Goal: Transaction & Acquisition: Purchase product/service

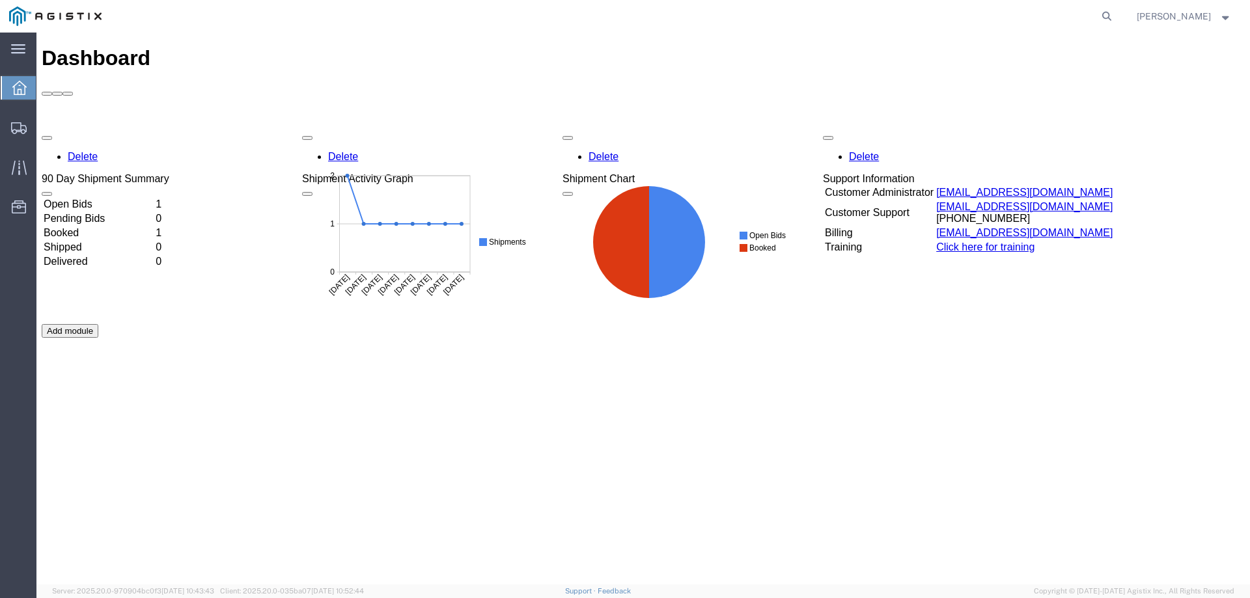
click at [111, 198] on td "Open Bids" at bounding box center [98, 204] width 111 height 13
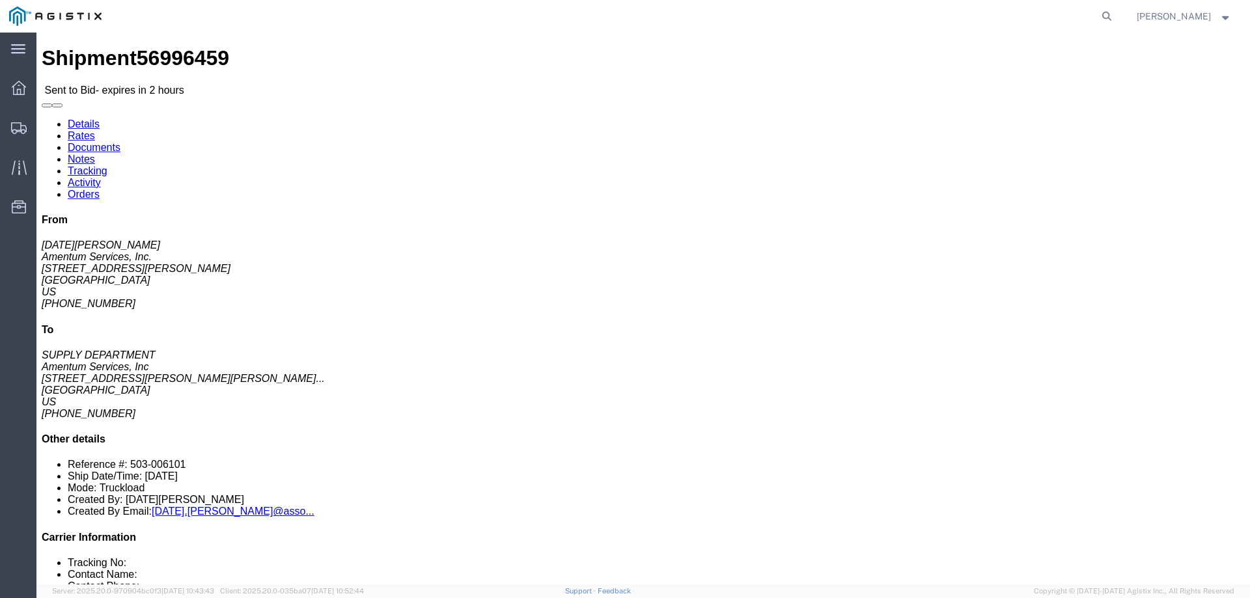
click button "button"
click link "Enter / Modify Bid"
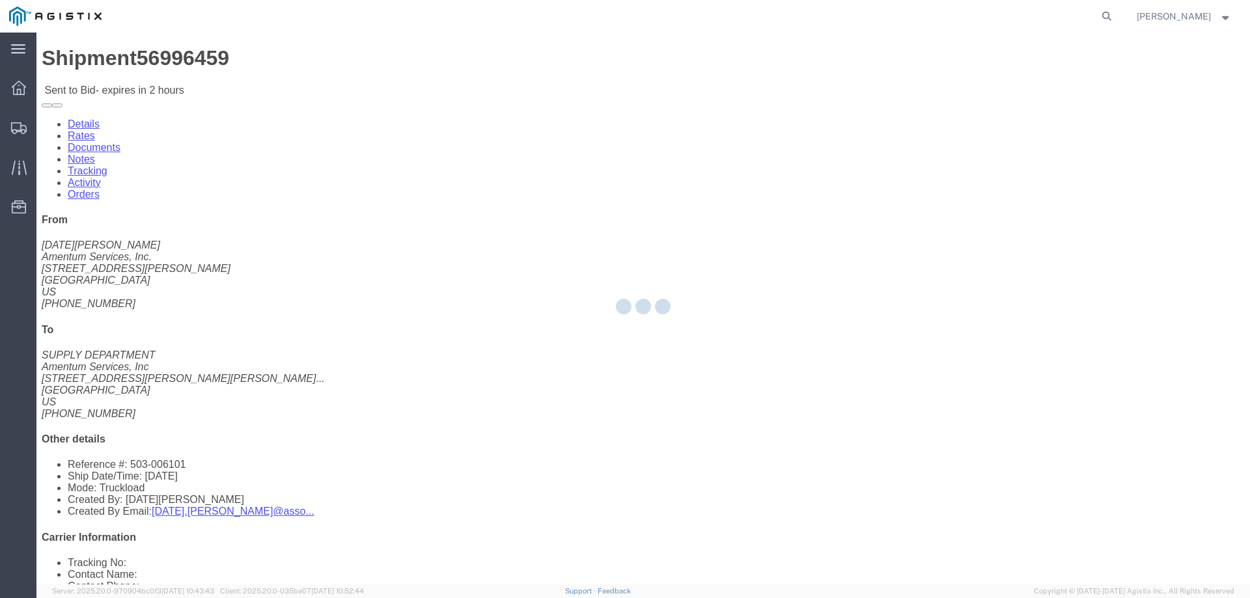
select select "23073"
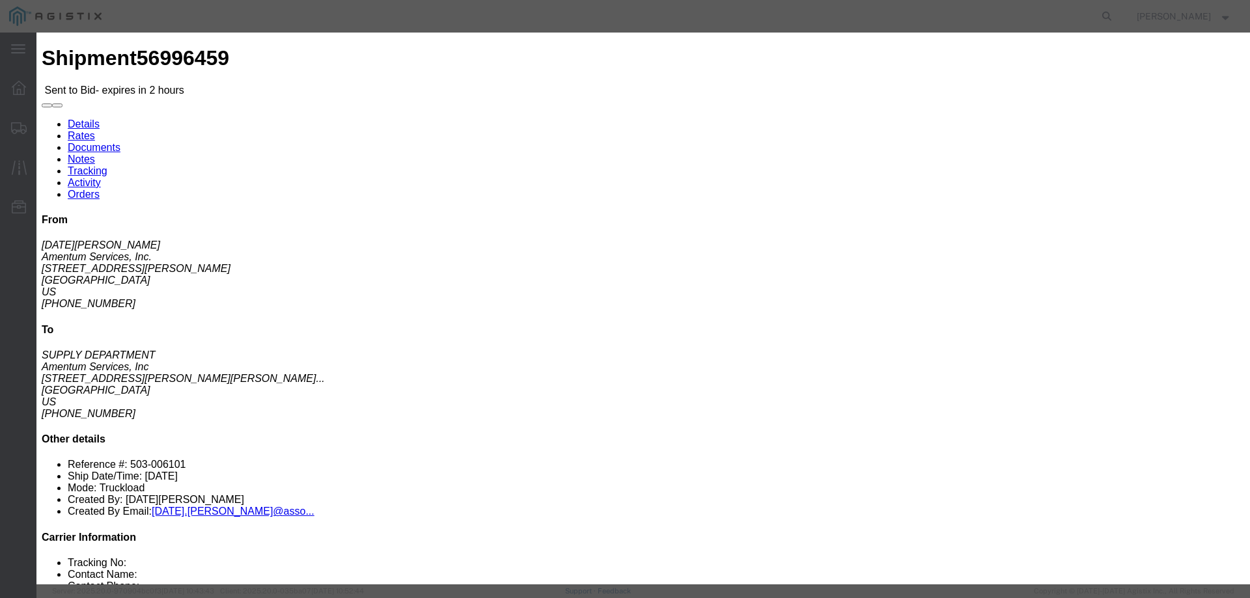
click div
click label "Bid Name"
click select "Select Air Ocean TL Standard 3 - 5 Day"
select select "42723"
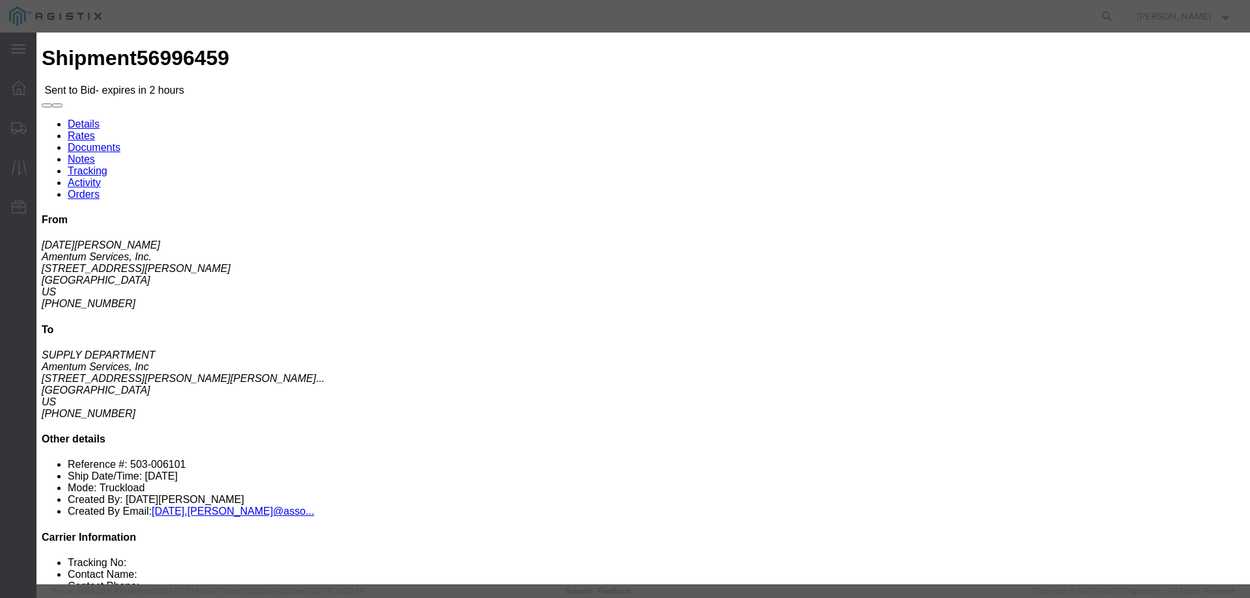
click select "Select Air Ocean TL Standard 3 - 5 Day"
click input "text"
type input "56996459"
click select "Select Air Less than Truckload Multi-Leg Ocean Freight Rail Small Parcel Truckl…"
click button "Close"
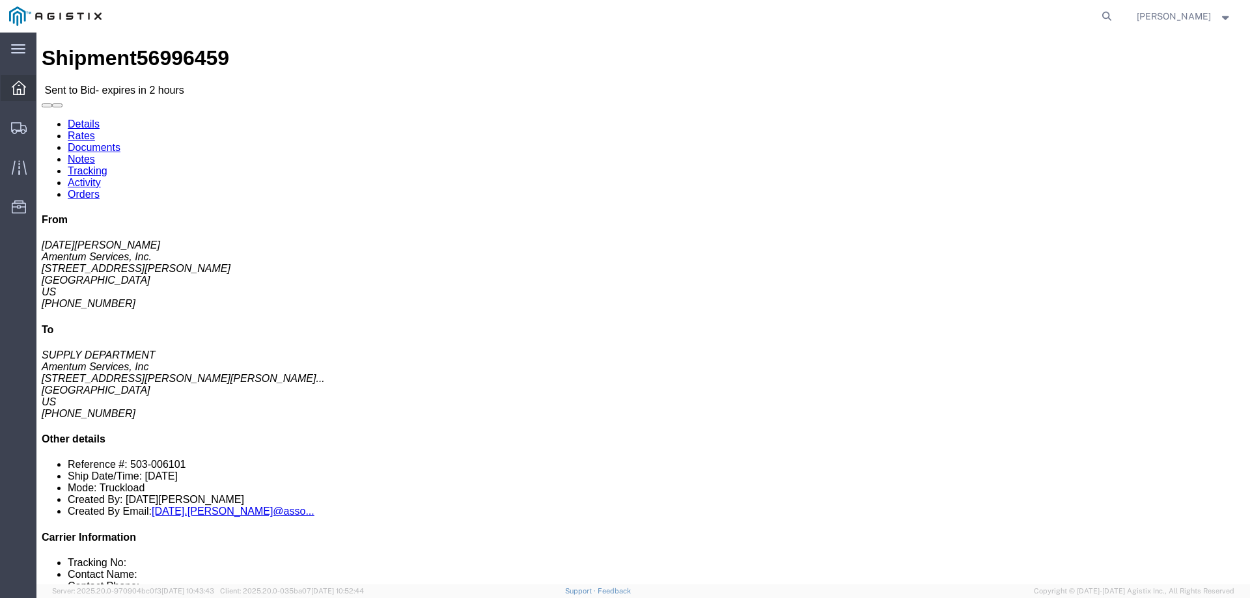
click at [45, 92] on span "Dashboard" at bounding box center [40, 88] width 9 height 26
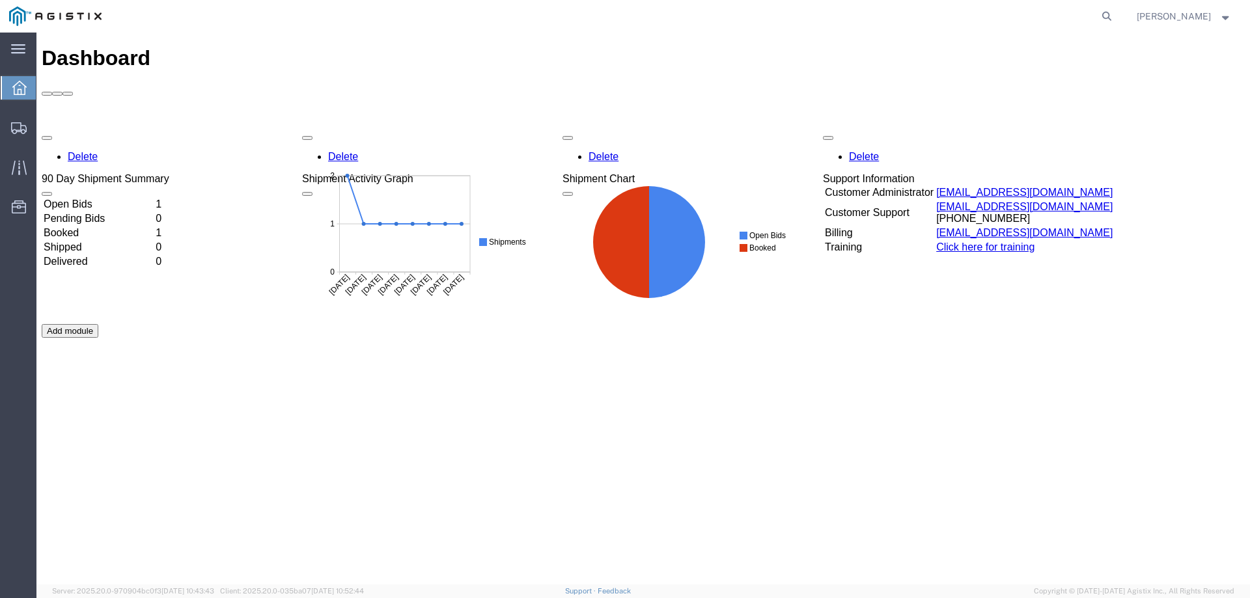
click at [96, 227] on td "Booked" at bounding box center [98, 233] width 111 height 13
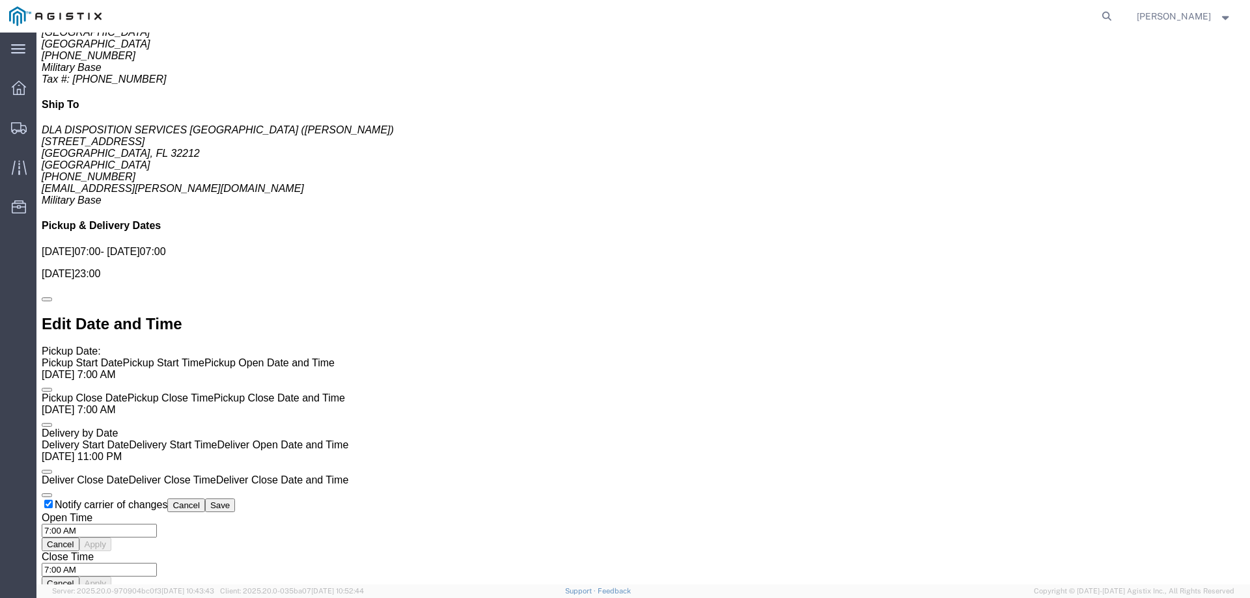
scroll to position [912, 0]
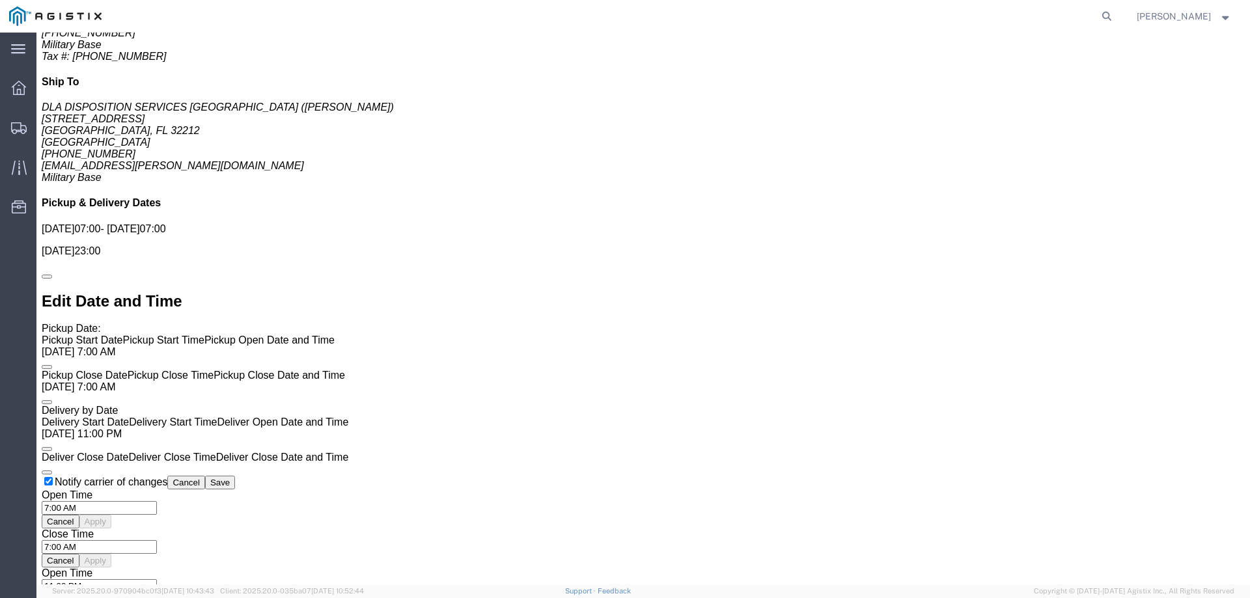
click link "Notes"
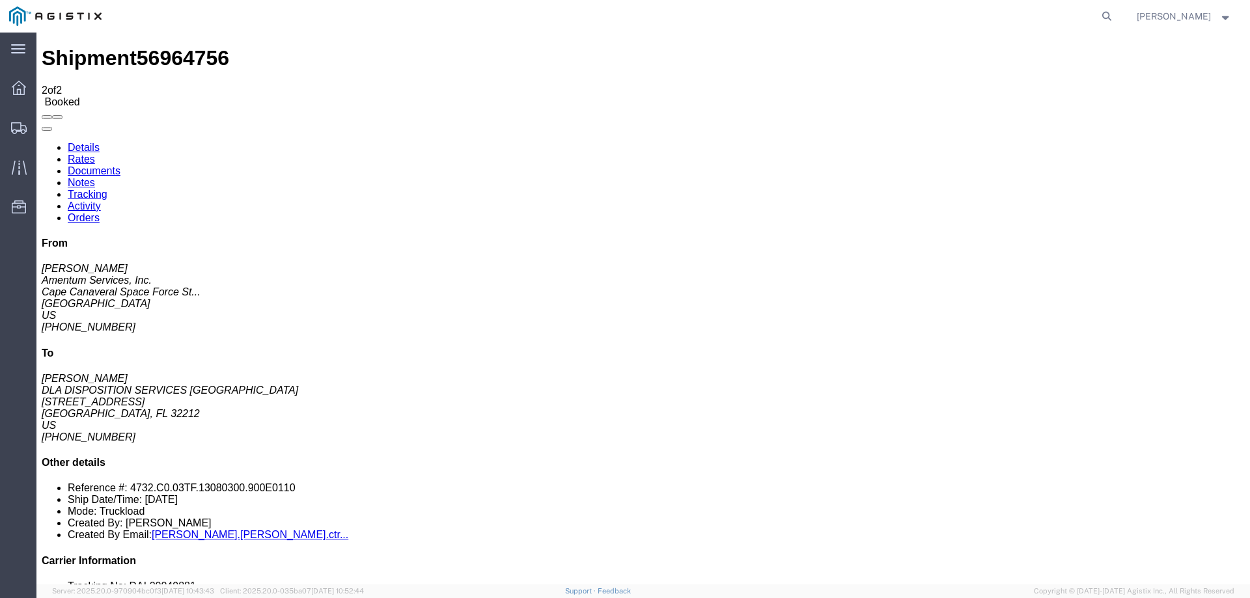
click at [120, 165] on link "Documents" at bounding box center [94, 170] width 53 height 11
click at [95, 177] on link "Notes" at bounding box center [81, 182] width 27 height 11
click at [89, 142] on link "Details" at bounding box center [84, 147] width 32 height 11
drag, startPoint x: 195, startPoint y: 51, endPoint x: 231, endPoint y: 141, distance: 97.0
click link "Notes"
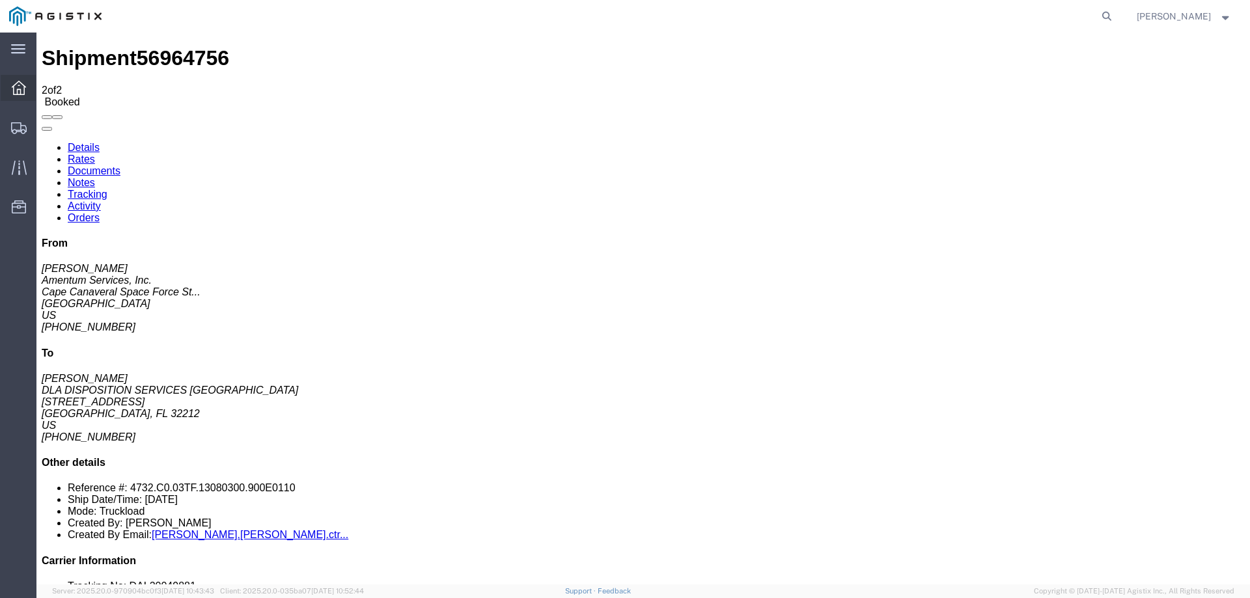
click at [45, 87] on span "Dashboard" at bounding box center [40, 88] width 9 height 26
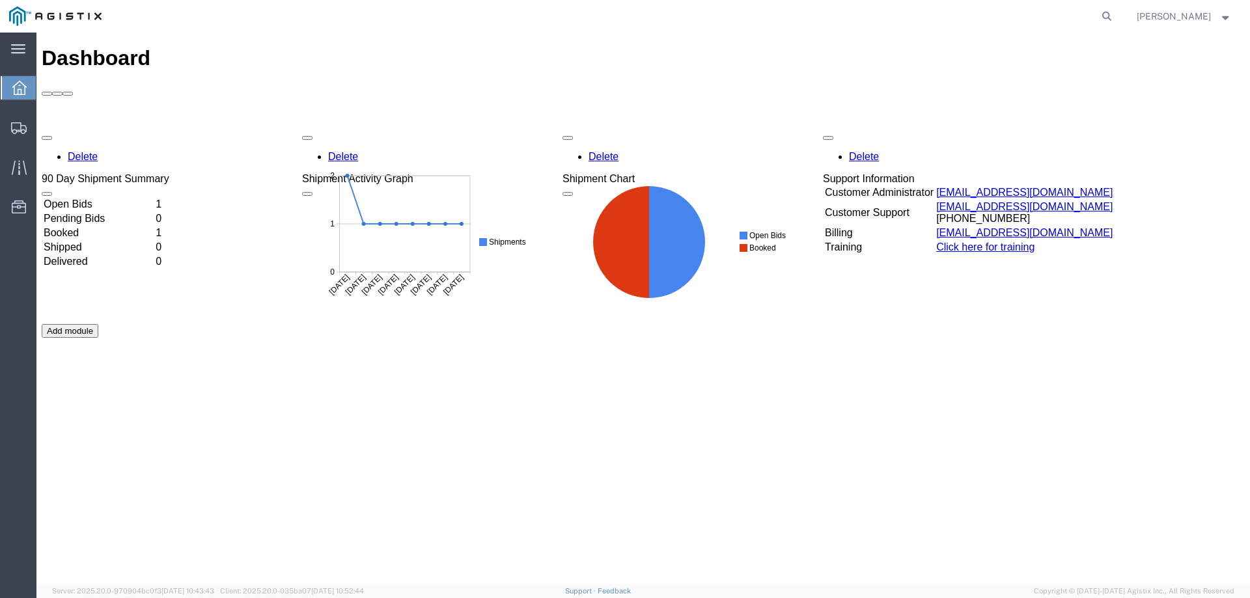
click at [102, 198] on td "Open Bids" at bounding box center [98, 204] width 111 height 13
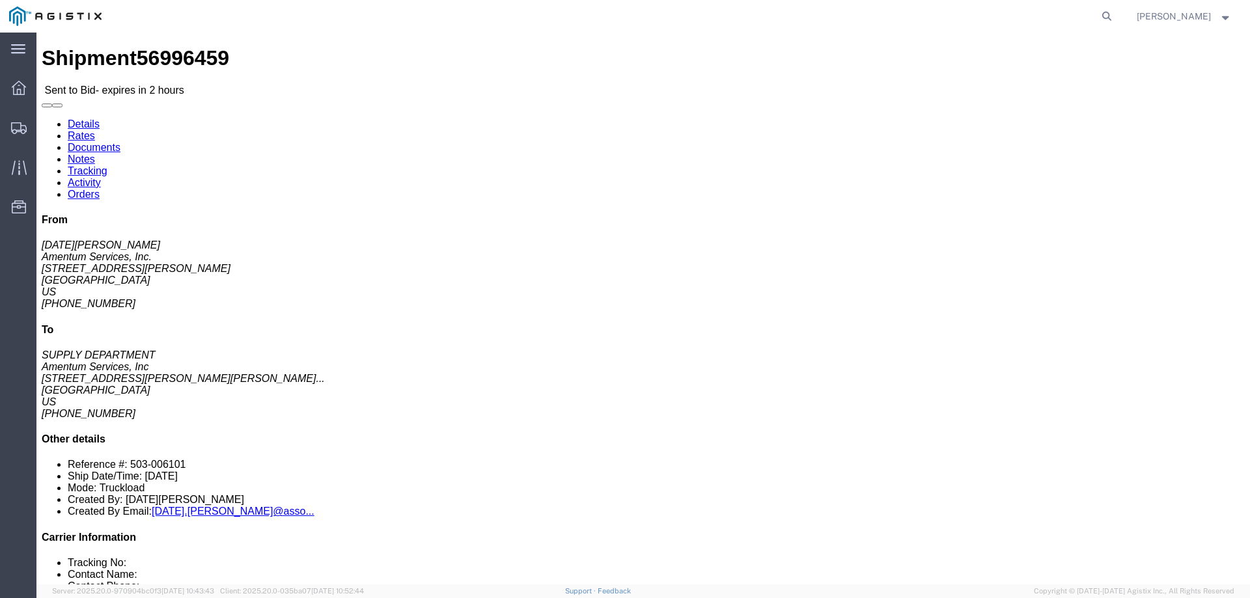
click link "Enter / Modify Bid"
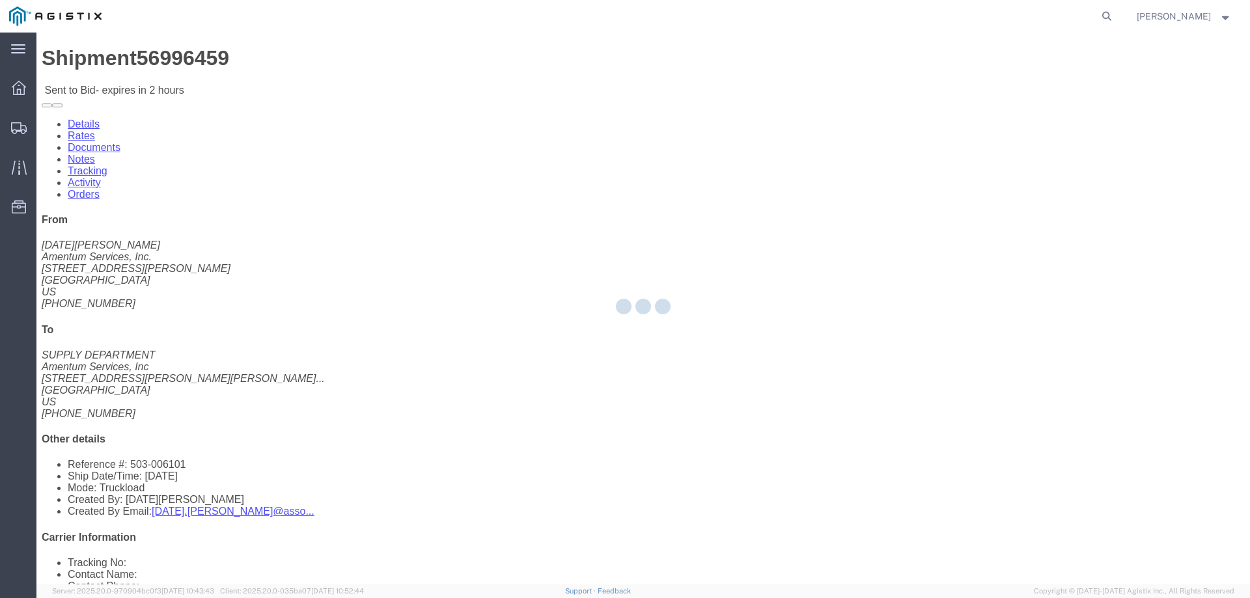
select select "23073"
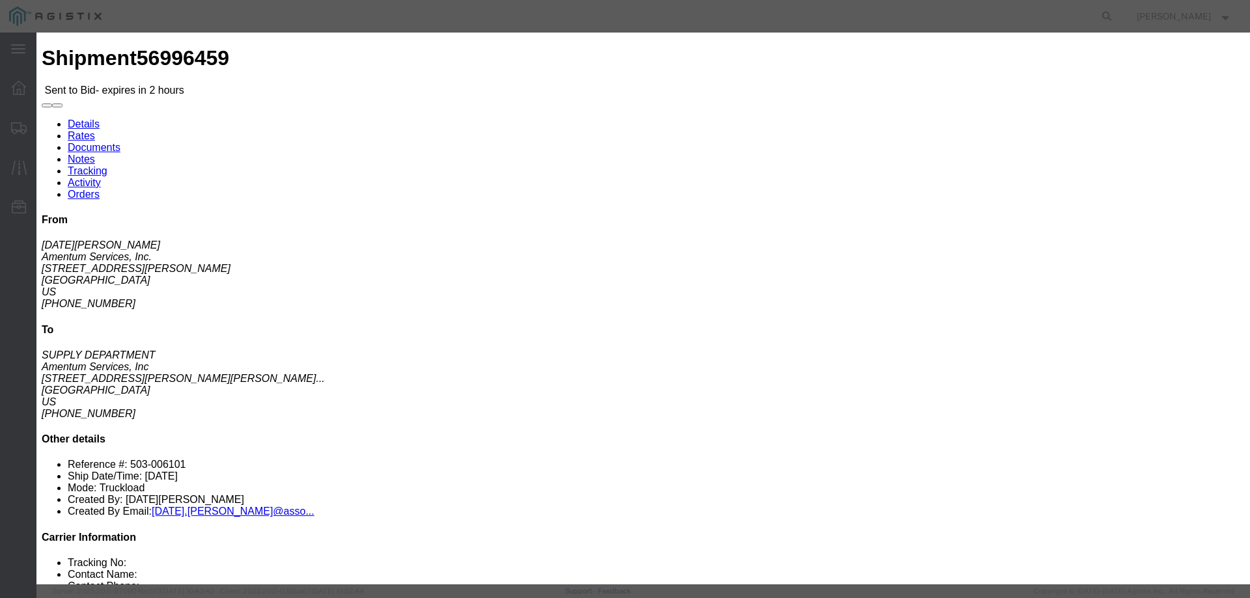
click select "Select Air Ocean TL Standard 3 - 5 Day"
select select "42723"
click select "Select Air Ocean TL Standard 3 - 5 Day"
click input "text"
type input "56996459"
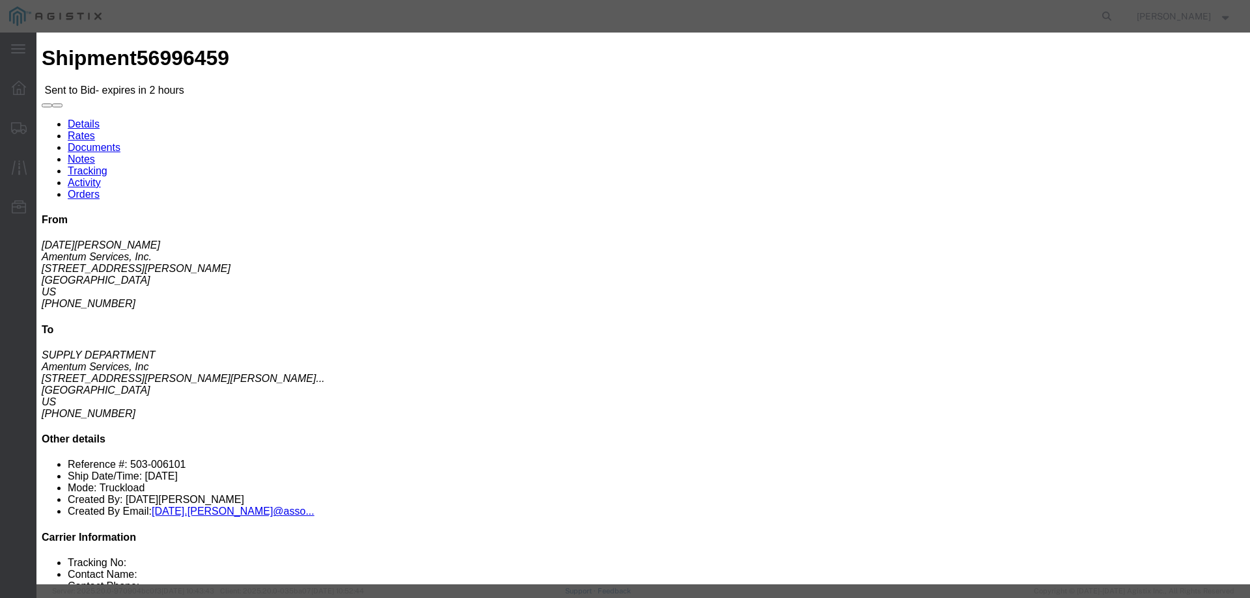
click select "Select Air Less than Truckload Multi-Leg Ocean Freight Rail Small Parcel Truckl…"
select select "TL"
click select "Select Air Less than Truckload Multi-Leg Ocean Freight Rail Small Parcel Truckl…"
click input "number"
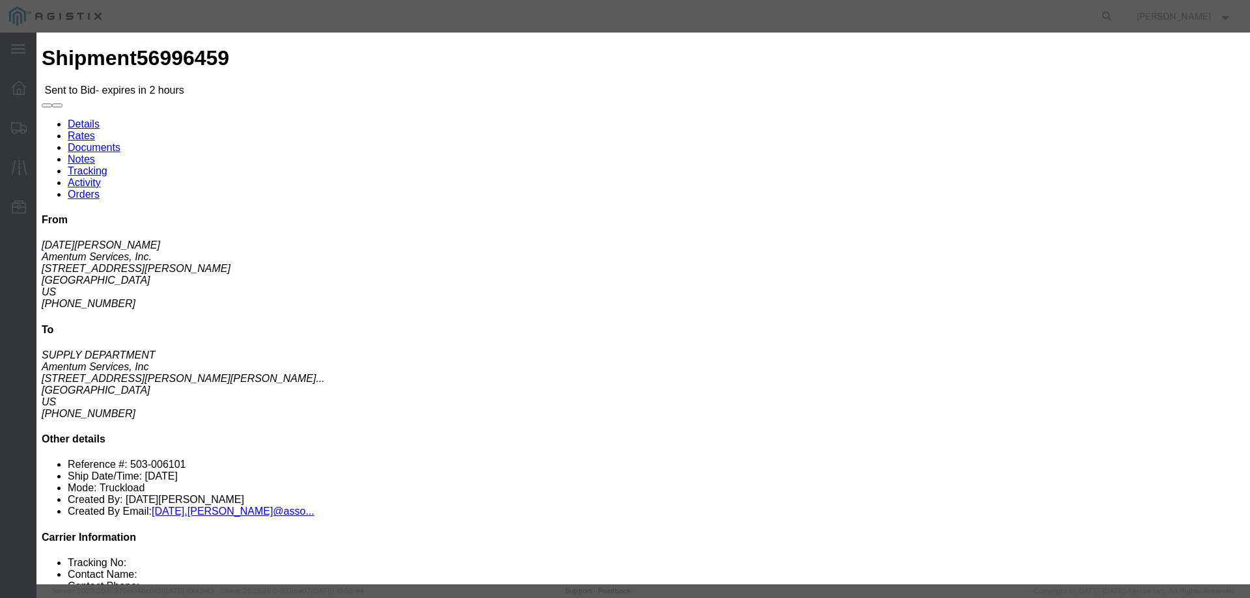
type input "1900"
click textarea
type textarea "FLATBED NO ADDTIONAL INSURANCE REQUESTED."
click button "Submit"
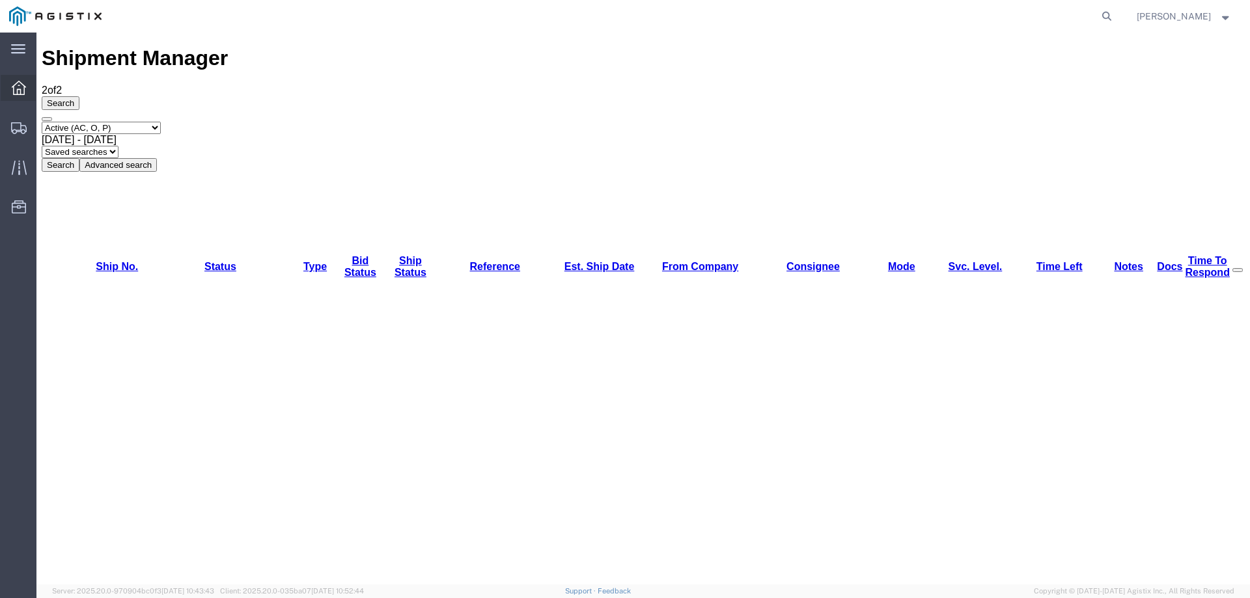
click at [21, 86] on icon at bounding box center [19, 88] width 14 height 14
